Goal: Task Accomplishment & Management: Manage account settings

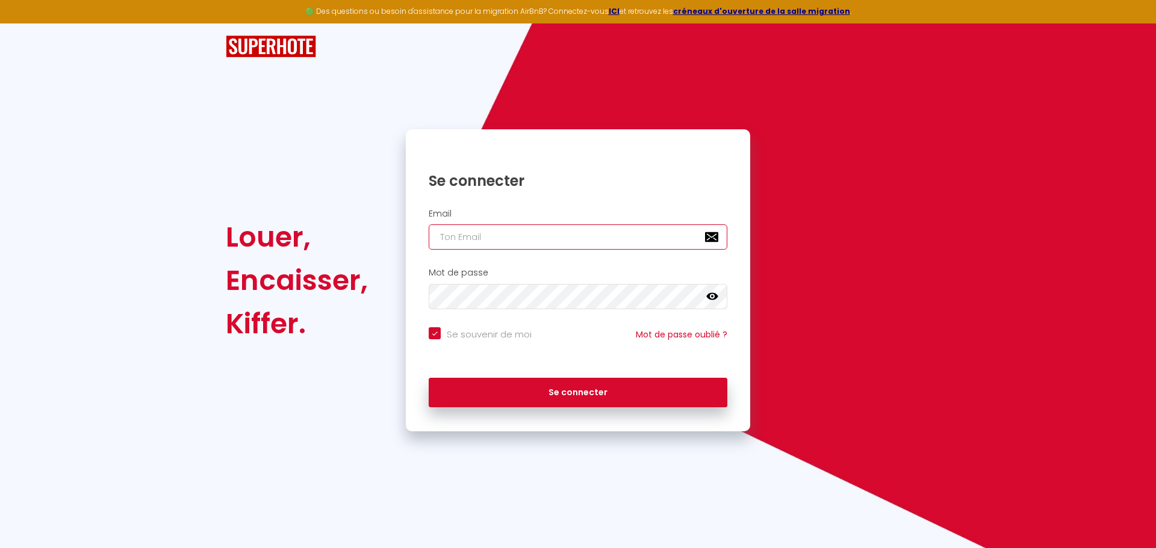
click at [451, 240] on input "email" at bounding box center [578, 237] width 299 height 25
type input "c"
checkbox input "true"
type input "ch"
checkbox input "true"
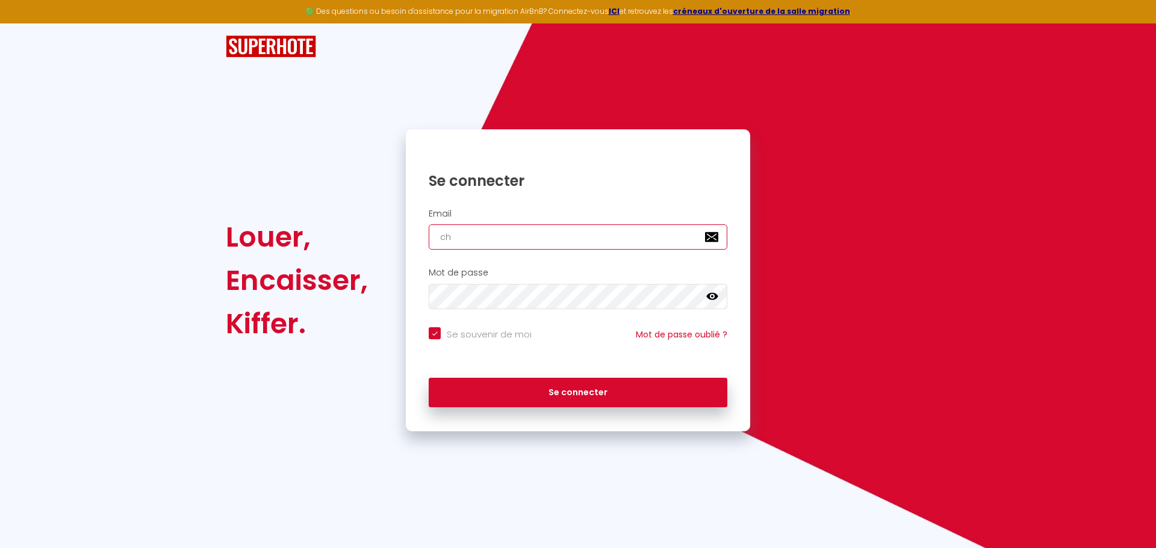
type input "chr"
checkbox input "true"
type input "chri"
checkbox input "true"
type input "[PERSON_NAME]"
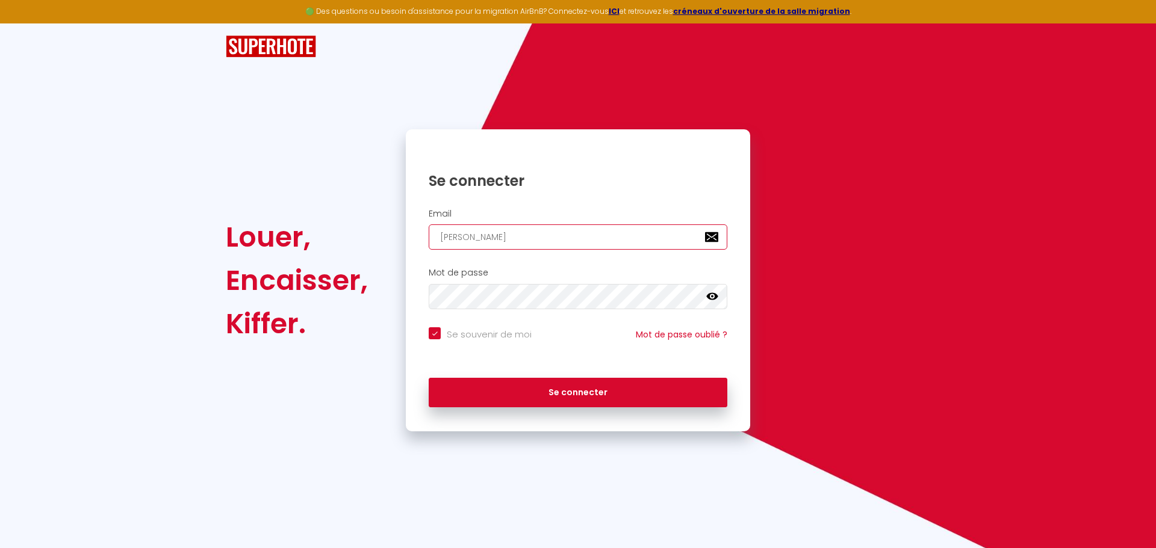
checkbox input "true"
type input "[DEMOGRAPHIC_DATA]"
checkbox input "true"
type input "[DEMOGRAPHIC_DATA]"
checkbox input "true"
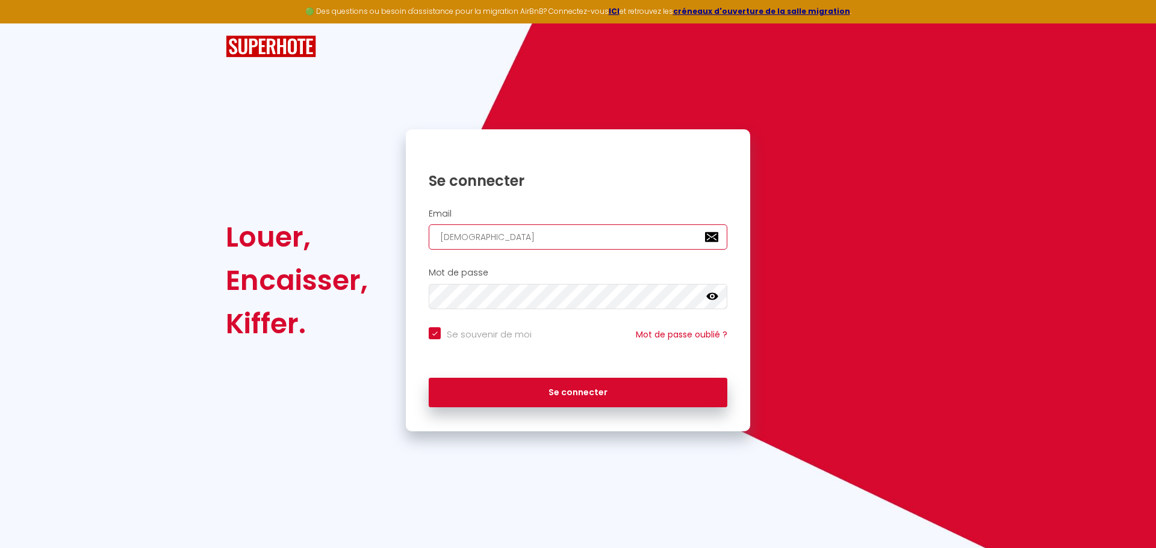
type input "[PERSON_NAME]"
checkbox input "true"
type input "[DEMOGRAPHIC_DATA]"
checkbox input "true"
type input "[DEMOGRAPHIC_DATA]."
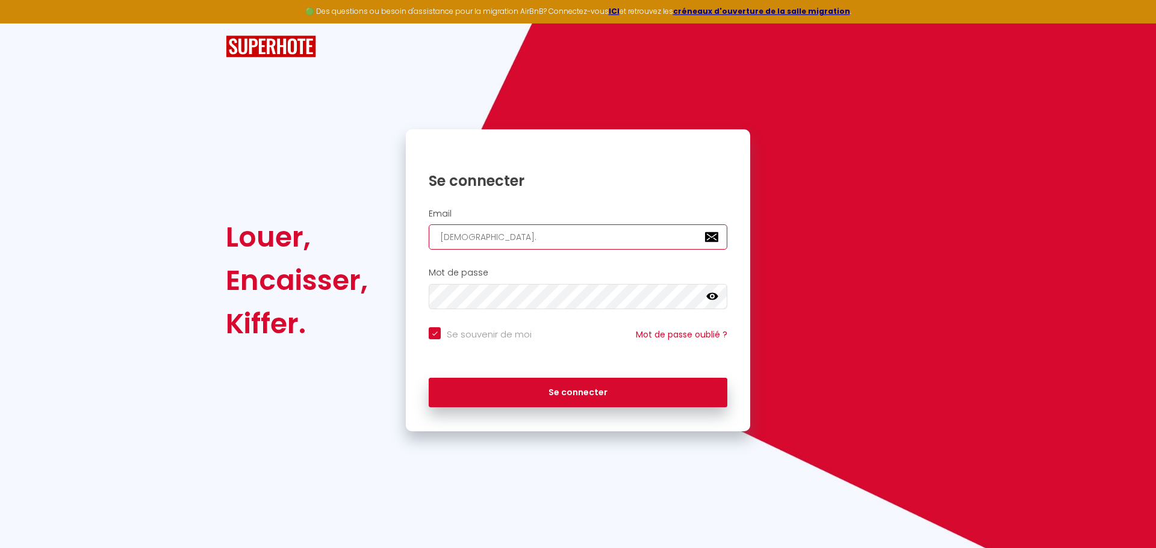
checkbox input "true"
type input "[DEMOGRAPHIC_DATA]b"
checkbox input "true"
type input "[DOMAIN_NAME]"
checkbox input "true"
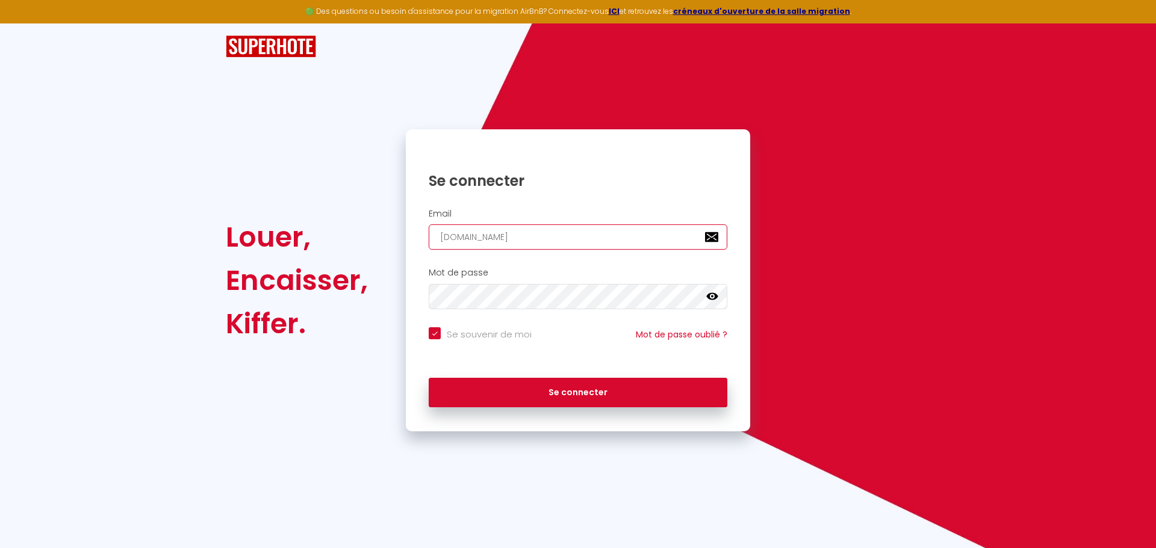
type input "[DEMOGRAPHIC_DATA]ber"
checkbox input "true"
type input "[DEMOGRAPHIC_DATA][PERSON_NAME]"
checkbox input "true"
type input "[DEMOGRAPHIC_DATA]berto"
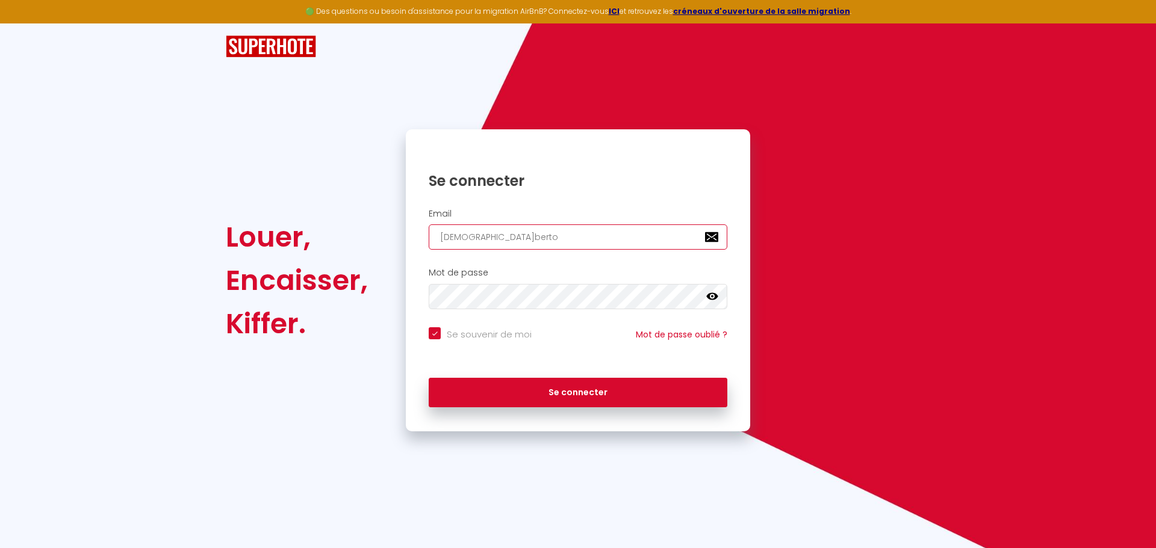
checkbox input "true"
type input "christian.[PERSON_NAME]"
checkbox input "true"
type input "[DEMOGRAPHIC_DATA]berton6"
checkbox input "true"
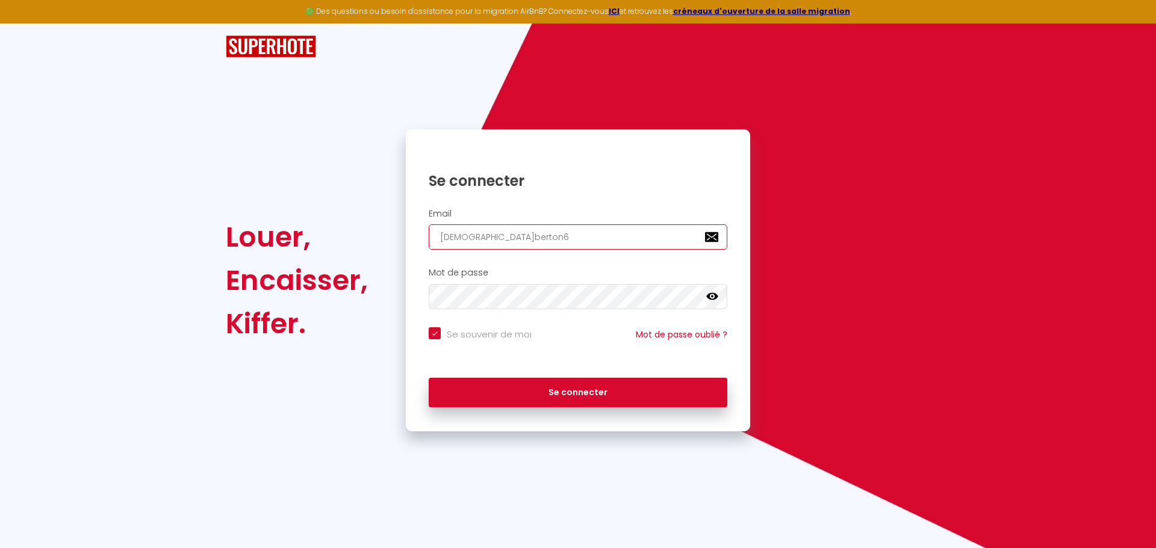
type input "[DEMOGRAPHIC_DATA]berton63"
checkbox input "true"
type input "[DEMOGRAPHIC_DATA]berton63@"
checkbox input "true"
type input "[DEMOGRAPHIC_DATA]"
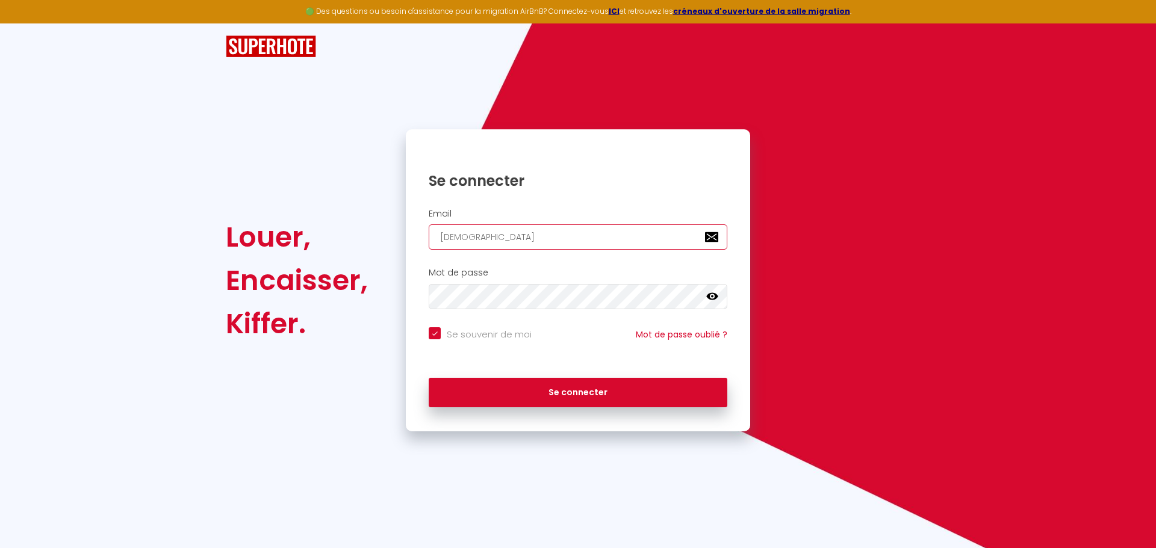
checkbox input "true"
type input "[DEMOGRAPHIC_DATA]"
checkbox input "true"
type input "[DEMOGRAPHIC_DATA]"
checkbox input "true"
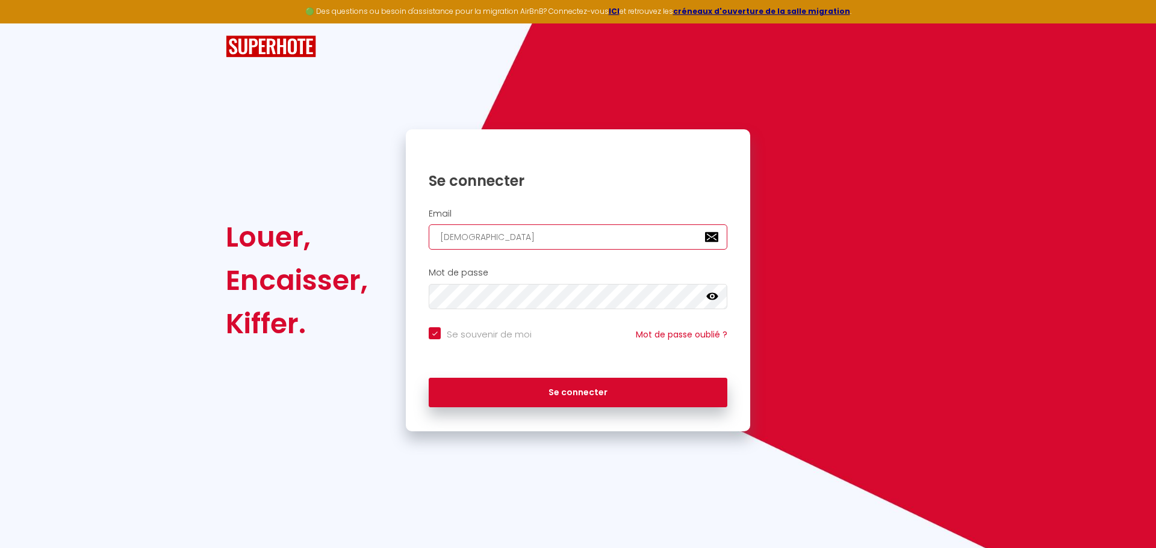
type input "[DEMOGRAPHIC_DATA]"
checkbox input "true"
type input "[DEMOGRAPHIC_DATA]"
checkbox input "true"
type input "[DEMOGRAPHIC_DATA]"
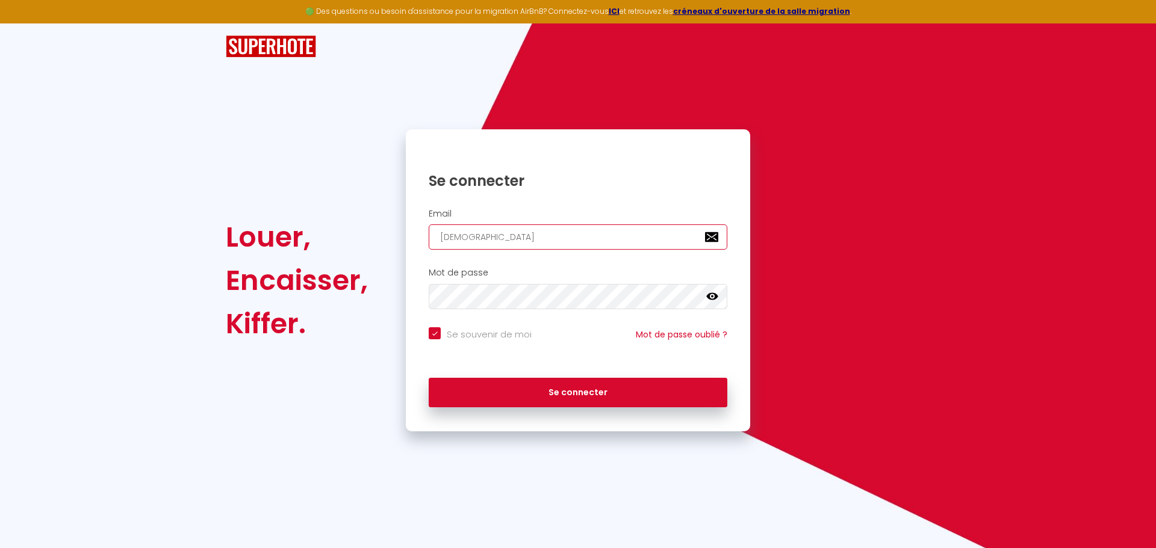
checkbox input "true"
type input "[DEMOGRAPHIC_DATA]."
checkbox input "true"
type input "christian.berton63@orange.f"
checkbox input "true"
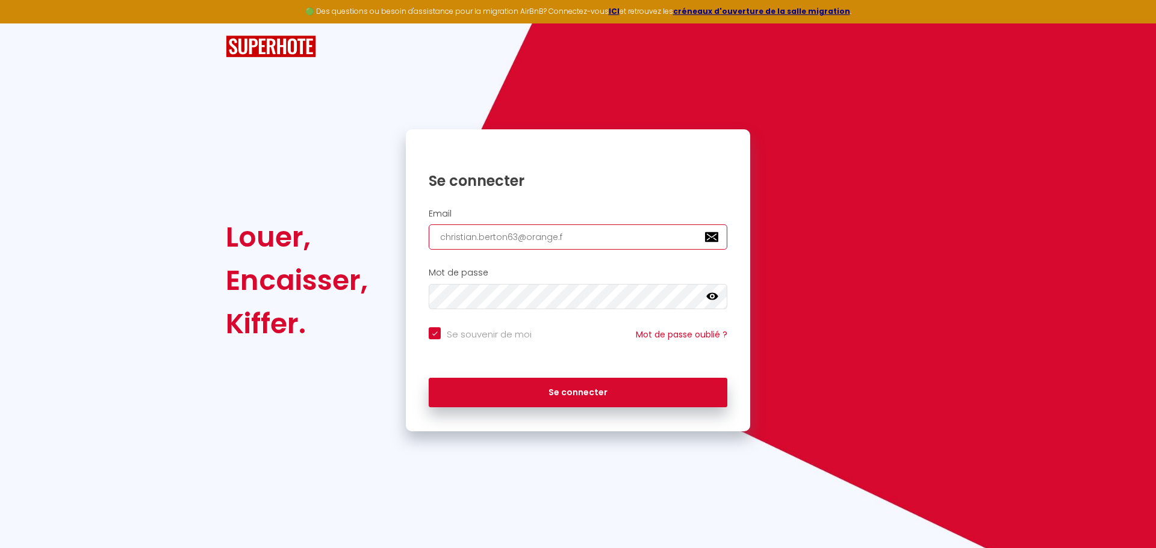
type input "[EMAIL_ADDRESS][DOMAIN_NAME]"
checkbox input "true"
type input "[EMAIL_ADDRESS][DOMAIN_NAME]"
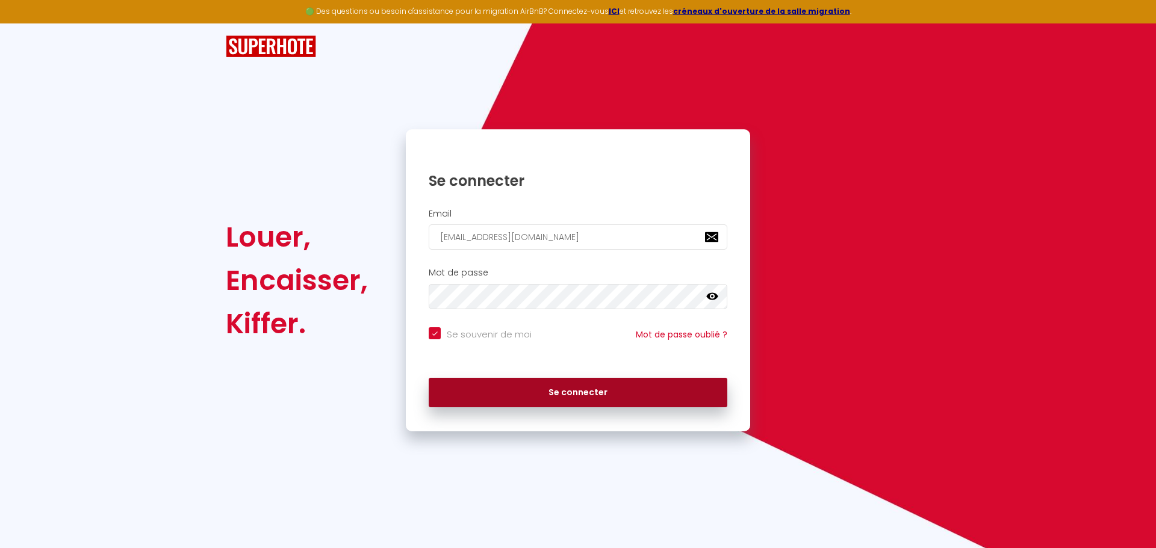
click at [571, 390] on button "Se connecter" at bounding box center [578, 393] width 299 height 30
checkbox input "true"
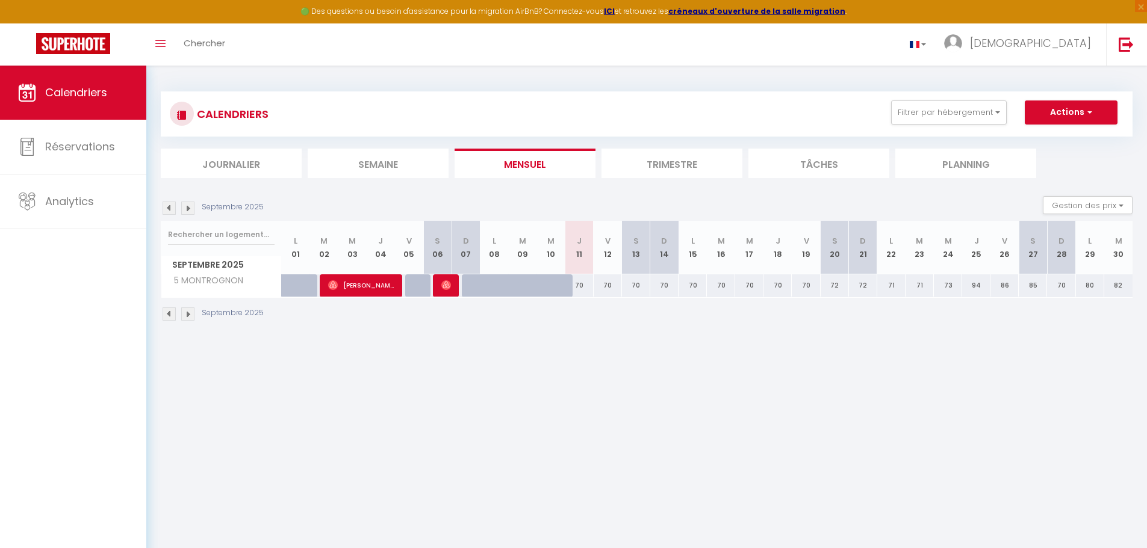
click at [185, 310] on img at bounding box center [187, 314] width 13 height 13
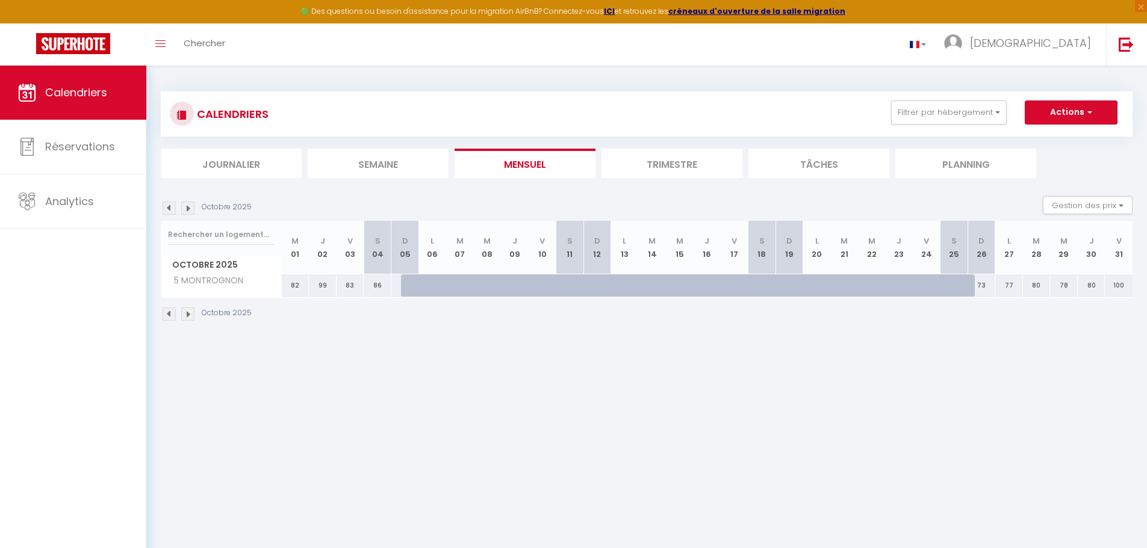
click at [167, 312] on img at bounding box center [169, 314] width 13 height 13
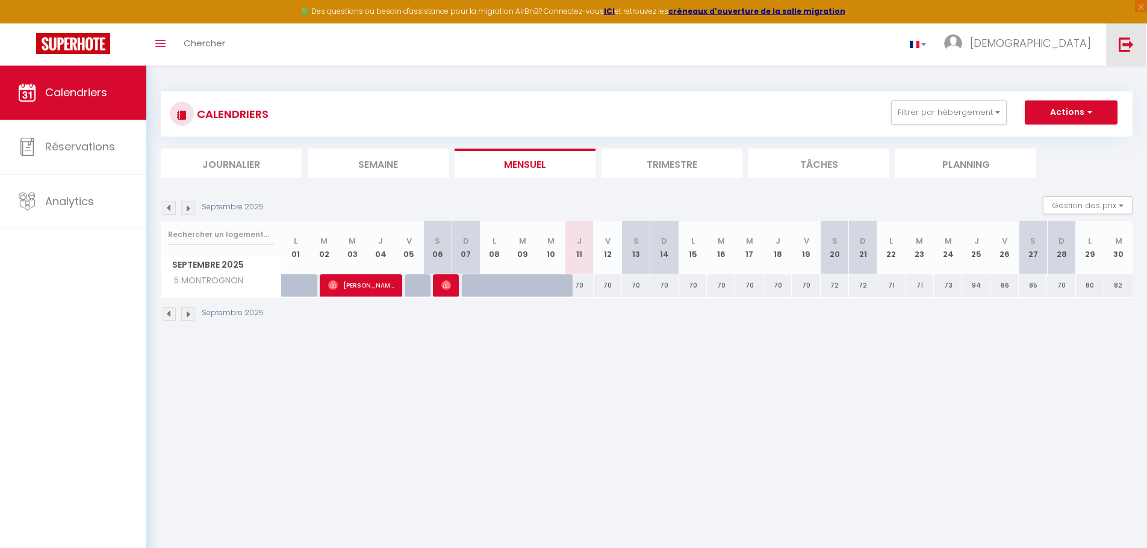
click at [1123, 37] on img at bounding box center [1126, 44] width 15 height 15
